Goal: Complete application form

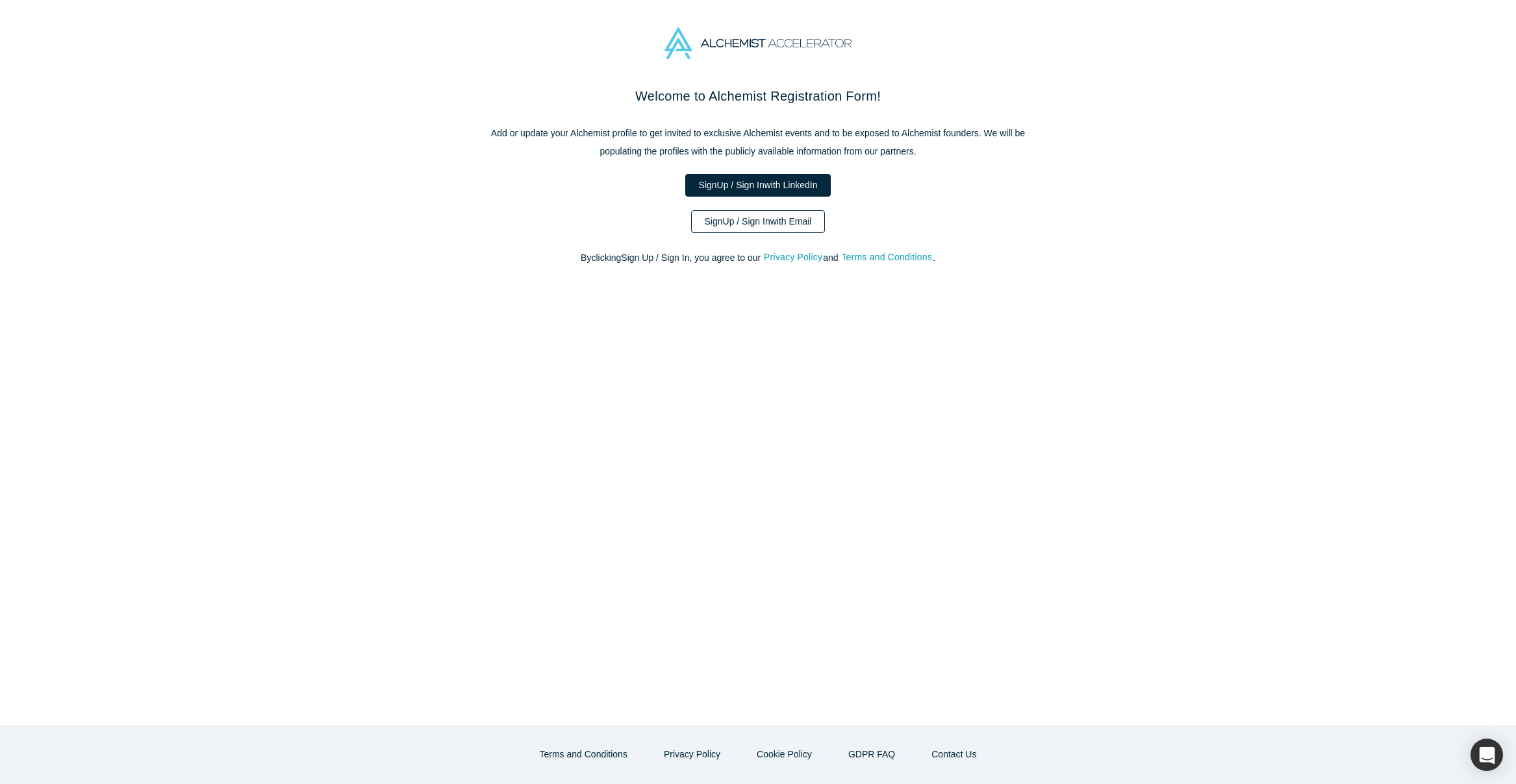
click at [770, 221] on link "Sign Up / Sign In with Email" at bounding box center [759, 222] width 135 height 23
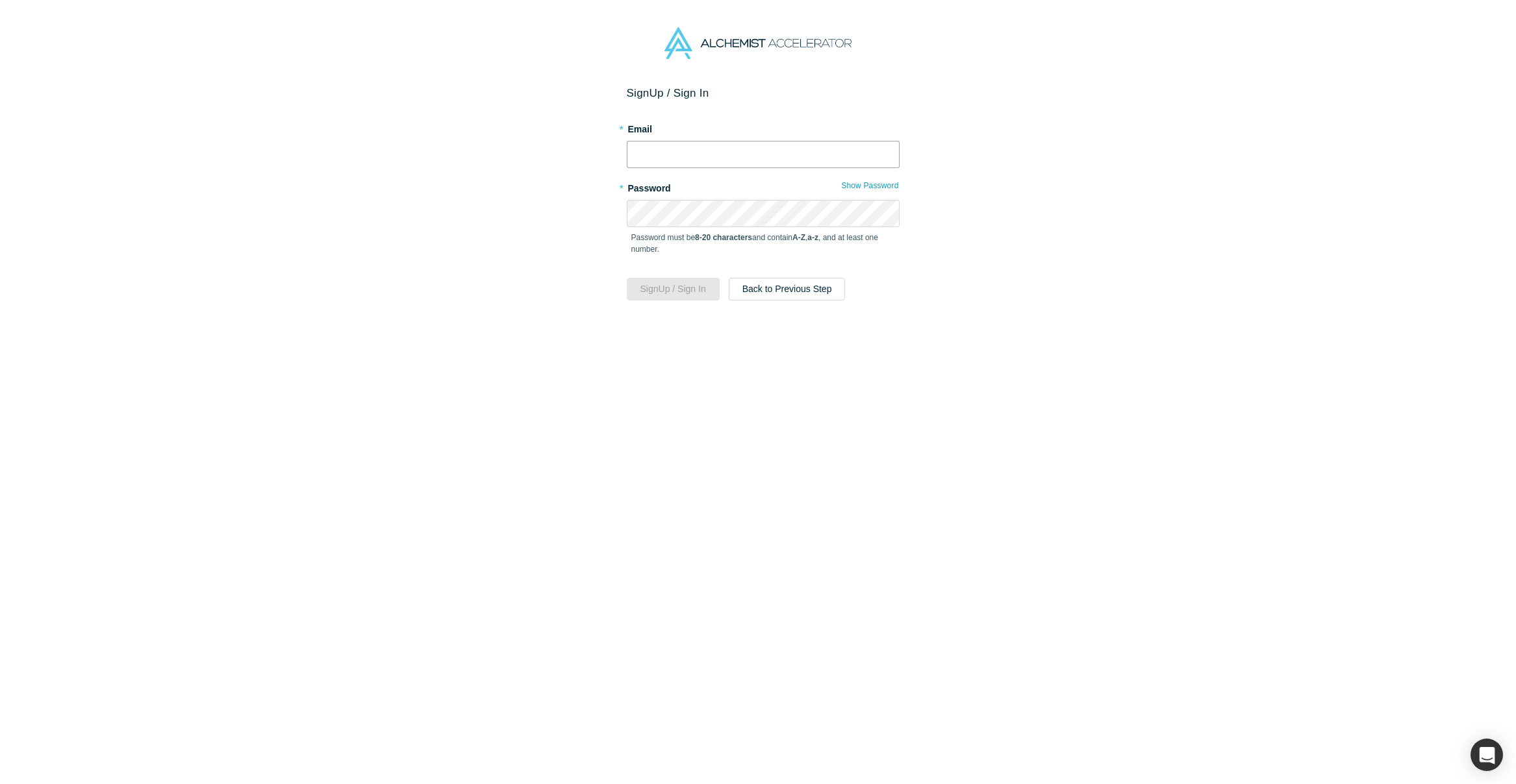
click at [721, 148] on input "text" at bounding box center [763, 154] width 273 height 27
type input "[PERSON_NAME][EMAIL_ADDRESS][DOMAIN_NAME]"
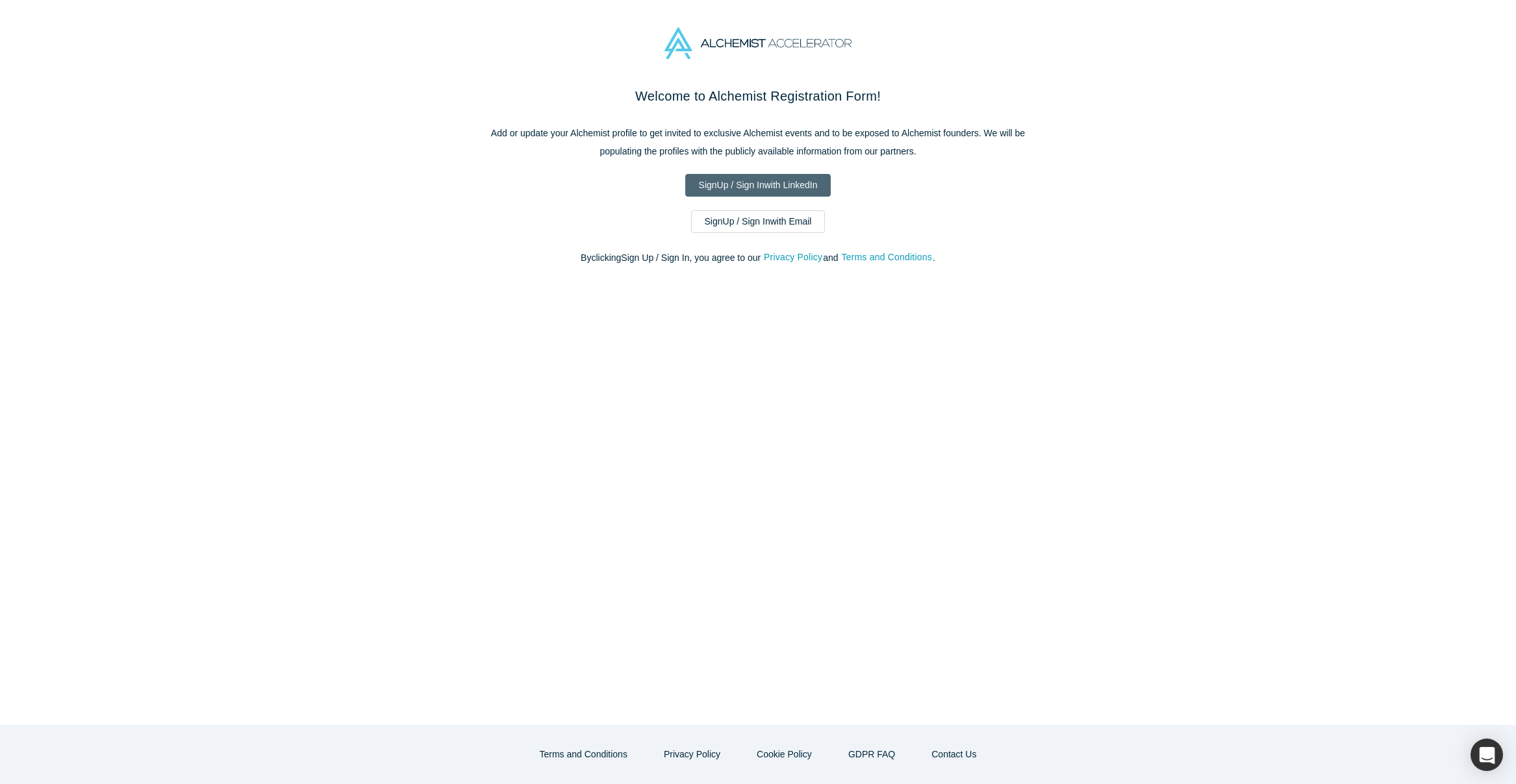
click at [728, 183] on link "Sign Up / Sign In with LinkedIn" at bounding box center [758, 185] width 146 height 23
